Goal: Task Accomplishment & Management: Manage account settings

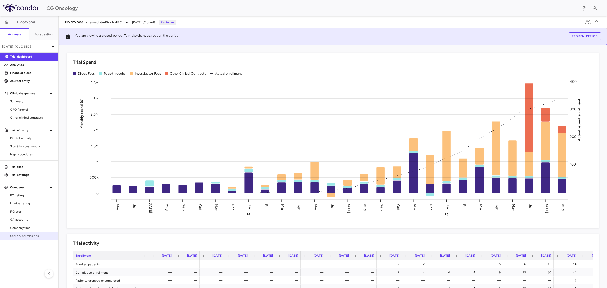
click at [29, 235] on span "Users & permissions" at bounding box center [32, 235] width 44 height 5
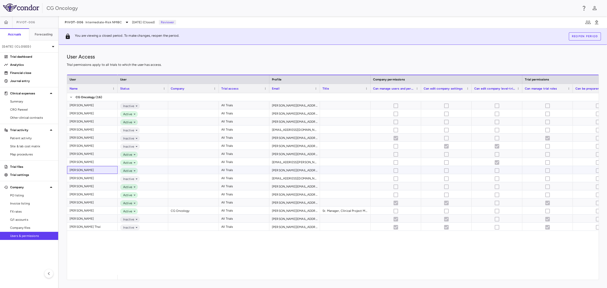
click at [89, 170] on div "[PERSON_NAME]" at bounding box center [93, 169] width 46 height 7
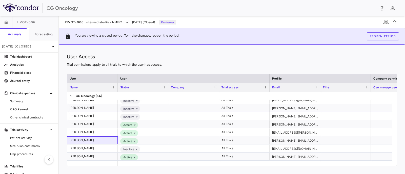
scroll to position [30, 0]
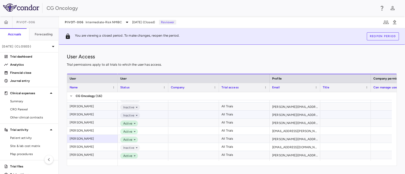
click at [345, 116] on div at bounding box center [345, 115] width 51 height 8
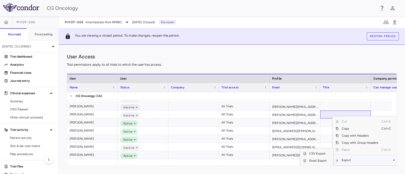
click at [347, 159] on span "Export" at bounding box center [359, 160] width 43 height 7
click at [319, 162] on span "Excel Export" at bounding box center [318, 160] width 24 height 7
